Goal: Information Seeking & Learning: Learn about a topic

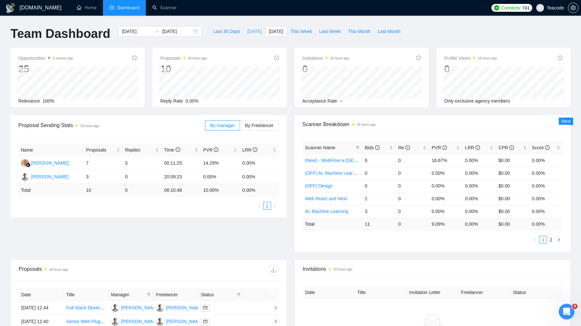
click at [253, 32] on span "[DATE]" at bounding box center [254, 31] width 14 height 7
type input "[DATE]"
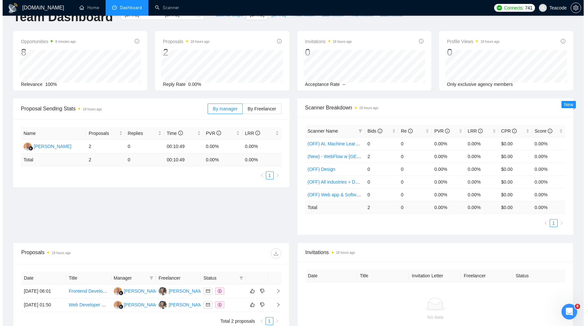
scroll to position [42, 0]
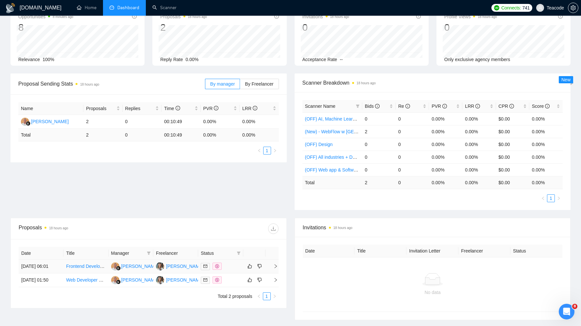
click at [91, 261] on td "Frontend Developer – Infinite Canvas Site Rebuild (Design-Focused)" at bounding box center [85, 267] width 45 height 14
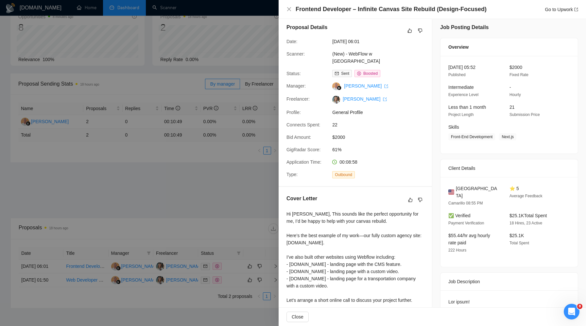
scroll to position [0, 0]
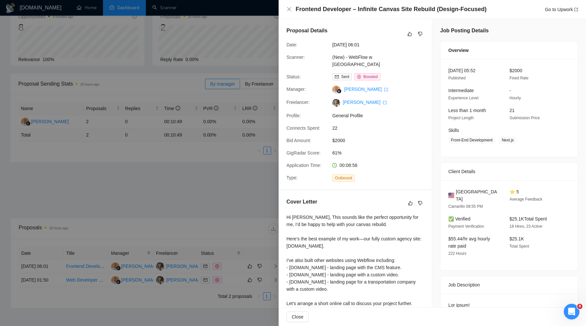
click at [292, 10] on div "Frontend Developer – Infinite Canvas Site Rebuild (Design-Focused) Go to Upwork" at bounding box center [432, 9] width 292 height 8
click at [290, 10] on icon "close" at bounding box center [289, 9] width 4 height 4
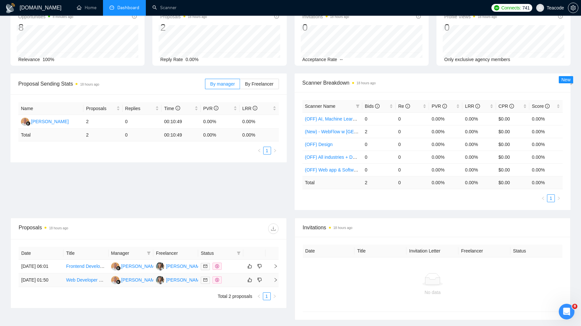
click at [97, 281] on td "Web Developer Needed for Website Updates and Maintenance (WordPress, Webflow, e…" at bounding box center [85, 281] width 45 height 14
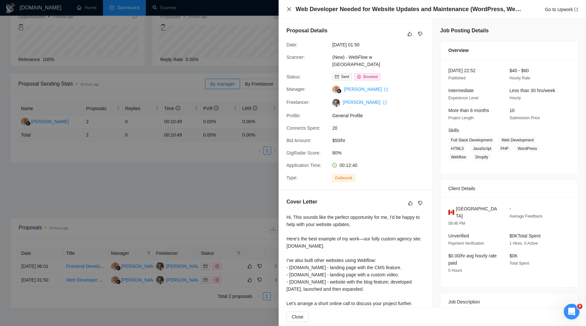
click at [289, 9] on icon "close" at bounding box center [289, 9] width 4 height 4
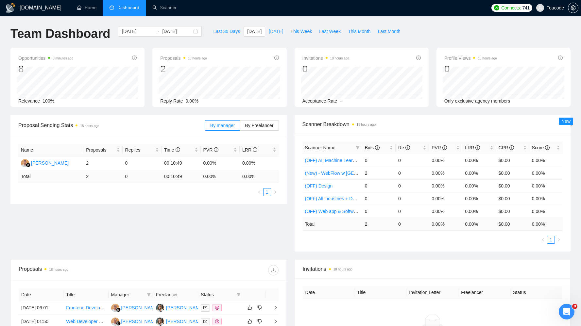
click at [272, 31] on span "[DATE]" at bounding box center [276, 31] width 14 height 7
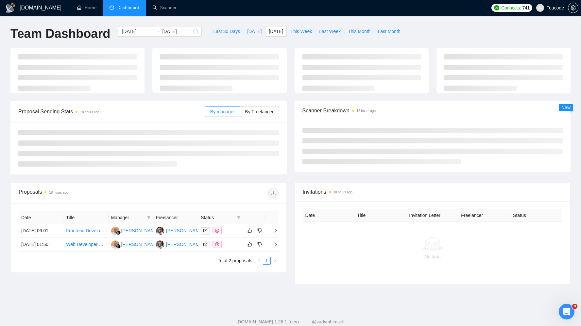
type input "[DATE]"
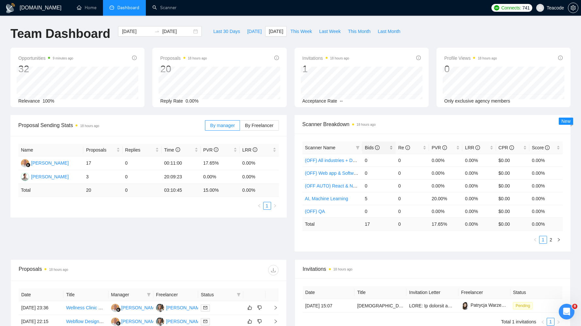
click at [370, 150] on span "Bids" at bounding box center [376, 147] width 23 height 7
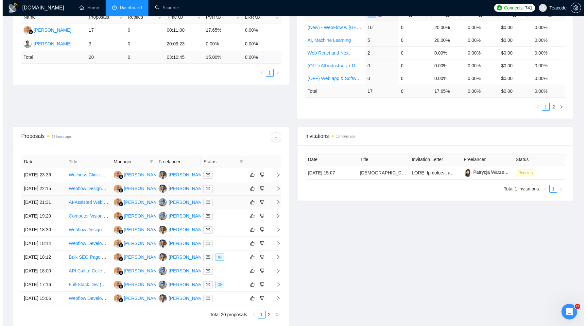
scroll to position [137, 0]
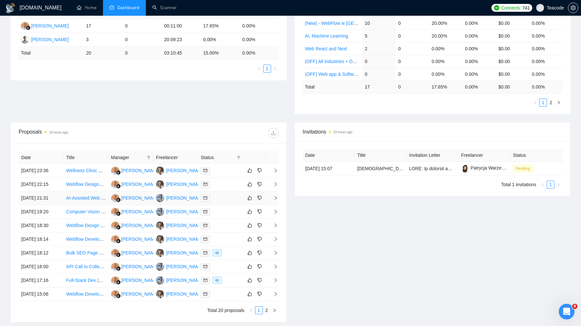
click at [78, 205] on td "AI-Assisted Web Developer (Vibe Coding + Manual Coding Expertise)" at bounding box center [85, 199] width 45 height 14
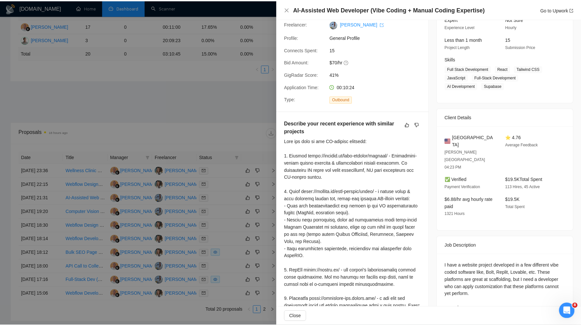
scroll to position [0, 0]
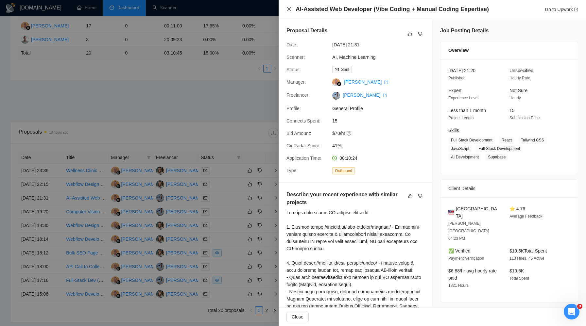
click at [288, 11] on icon "close" at bounding box center [288, 9] width 5 height 5
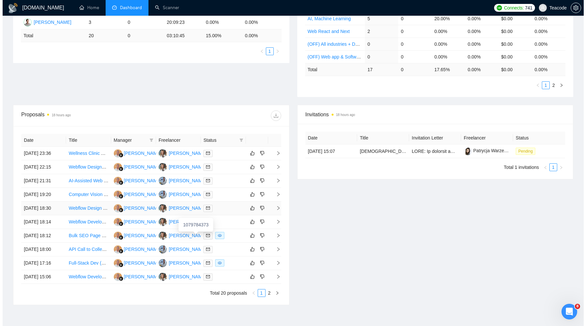
scroll to position [173, 0]
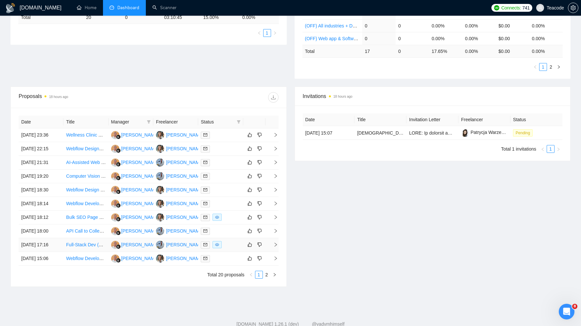
click at [80, 252] on td "Full-Stack Dev (Supabase + n8n + Make + Lovable) to Fast-Track SaaS Dashboard B…" at bounding box center [85, 245] width 45 height 14
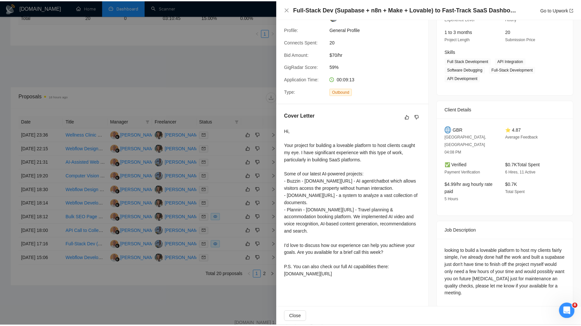
scroll to position [0, 0]
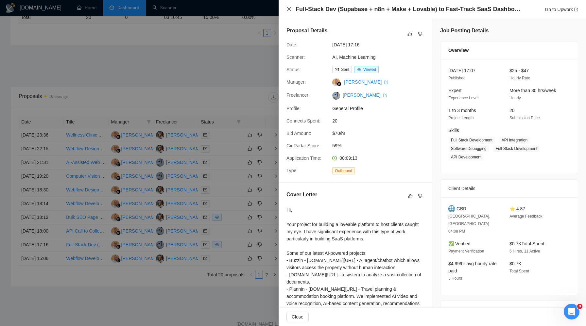
click at [288, 9] on icon "close" at bounding box center [288, 9] width 5 height 5
